Goal: Navigation & Orientation: Find specific page/section

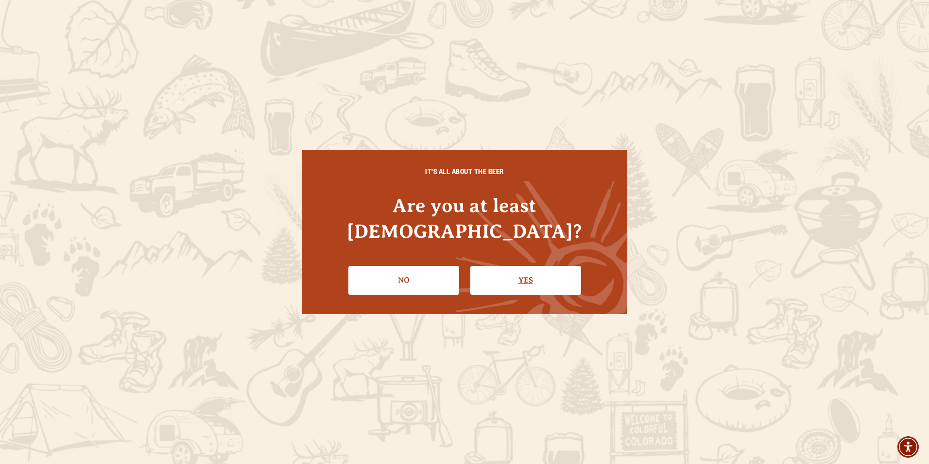
click at [553, 266] on link "Yes" at bounding box center [526, 280] width 111 height 28
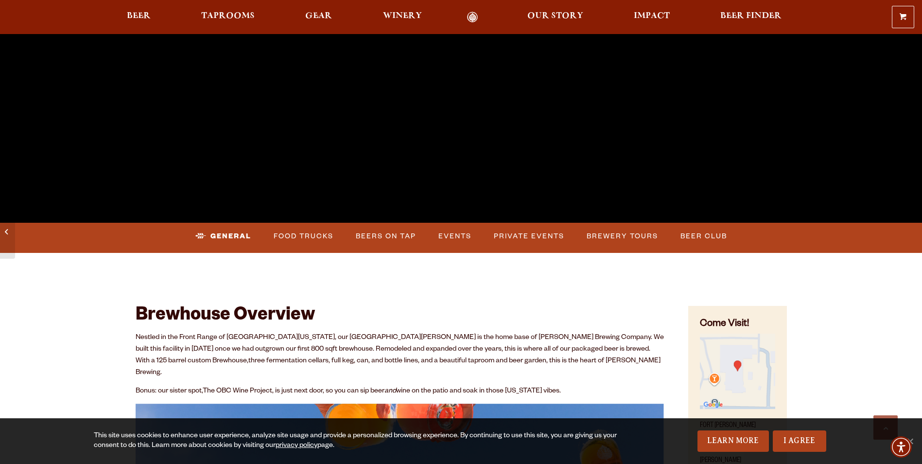
scroll to position [292, 0]
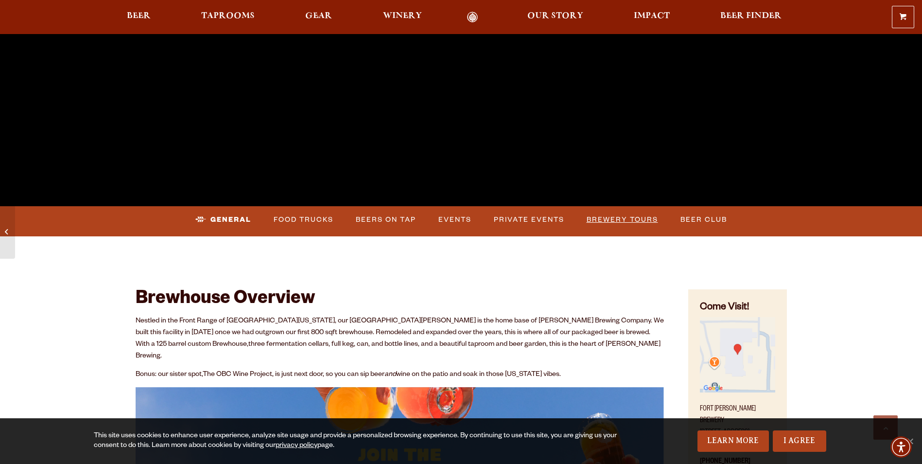
click at [632, 217] on link "Brewery Tours" at bounding box center [622, 220] width 79 height 22
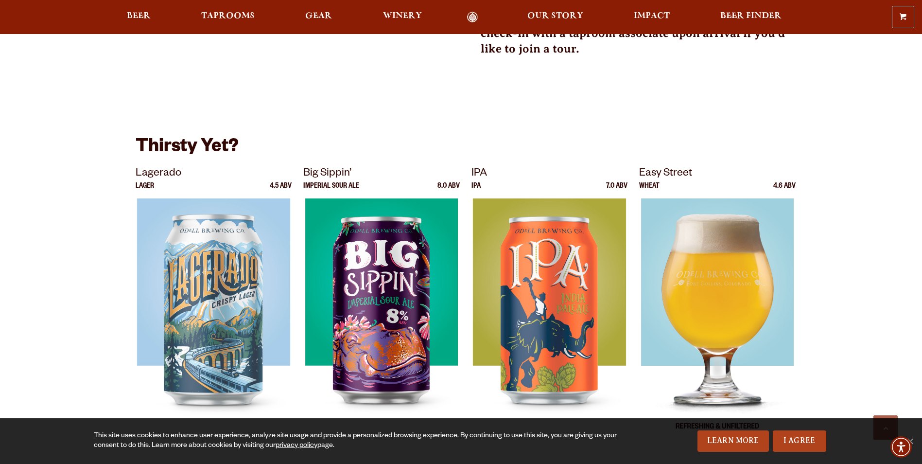
scroll to position [437, 0]
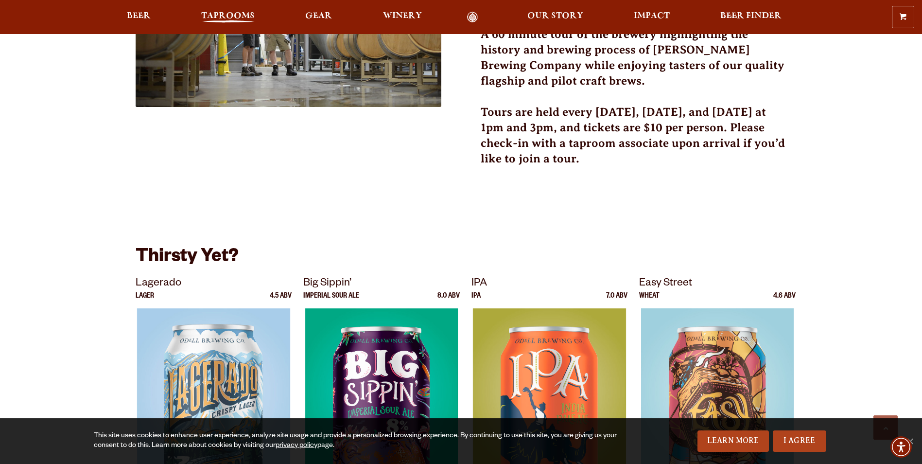
click at [226, 15] on span "Taprooms" at bounding box center [227, 16] width 53 height 8
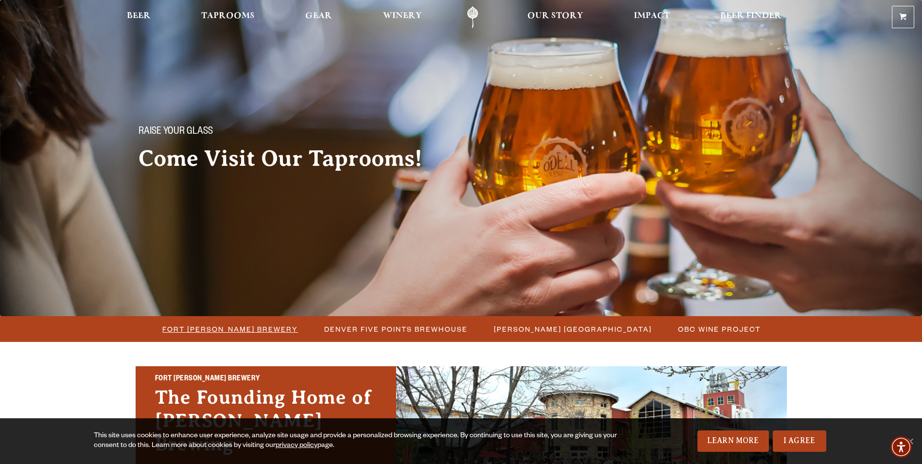
click at [238, 331] on span "Fort [PERSON_NAME] Brewery" at bounding box center [230, 329] width 136 height 14
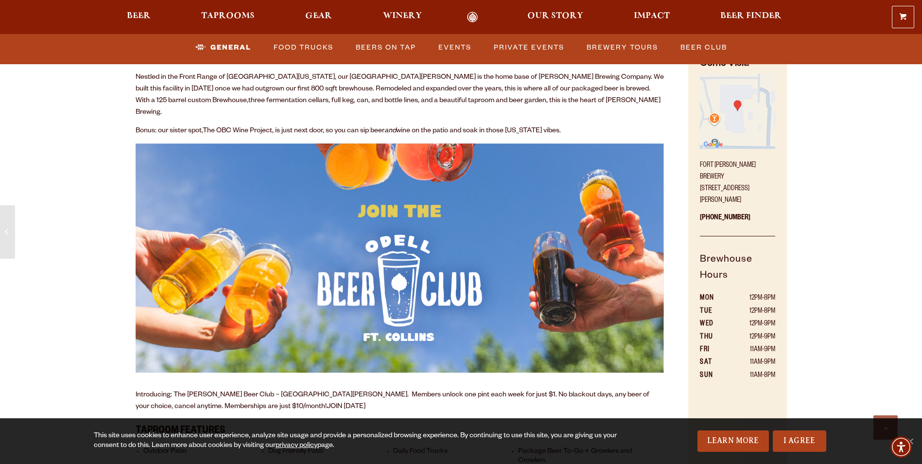
scroll to position [535, 0]
click at [744, 110] on img "Find on Google Maps (opens in a new window)" at bounding box center [737, 111] width 75 height 75
